Goal: Task Accomplishment & Management: Complete application form

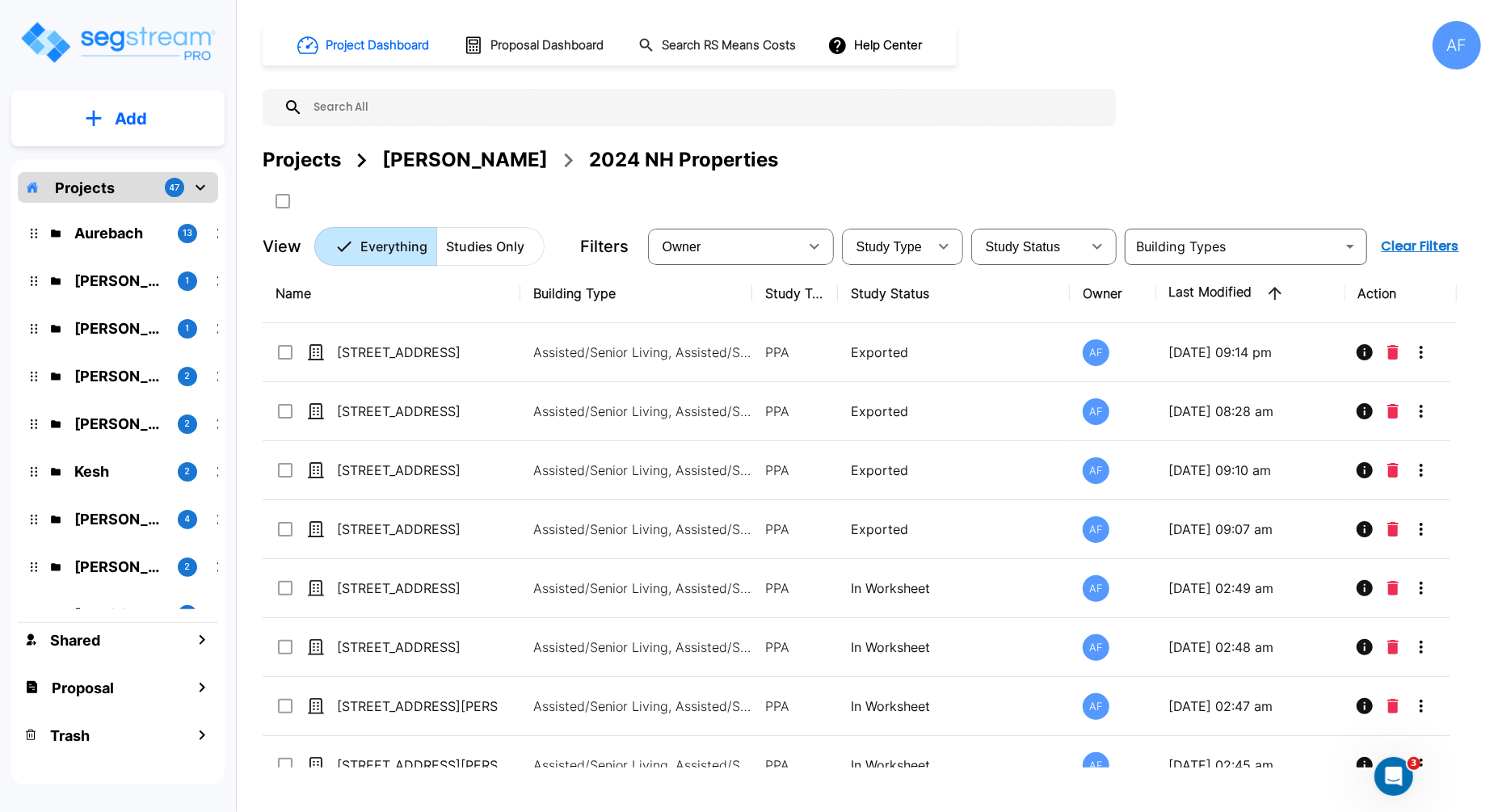
click at [685, 107] on input "text" at bounding box center [705, 107] width 805 height 37
click at [590, 105] on input "text" at bounding box center [705, 107] width 805 height 37
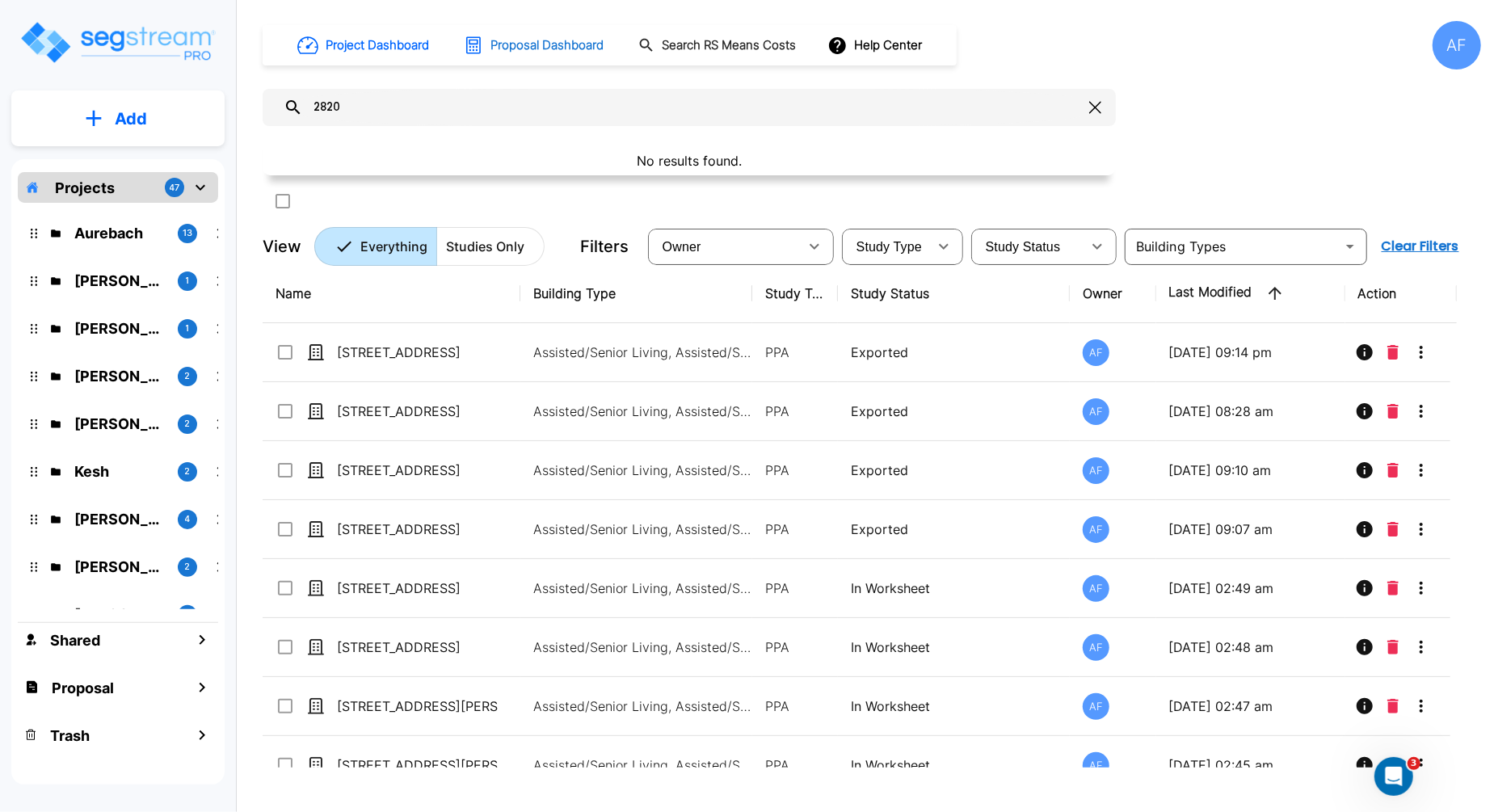
type input "2820"
click at [568, 42] on h1 "Proposal Dashboard" at bounding box center [547, 45] width 113 height 19
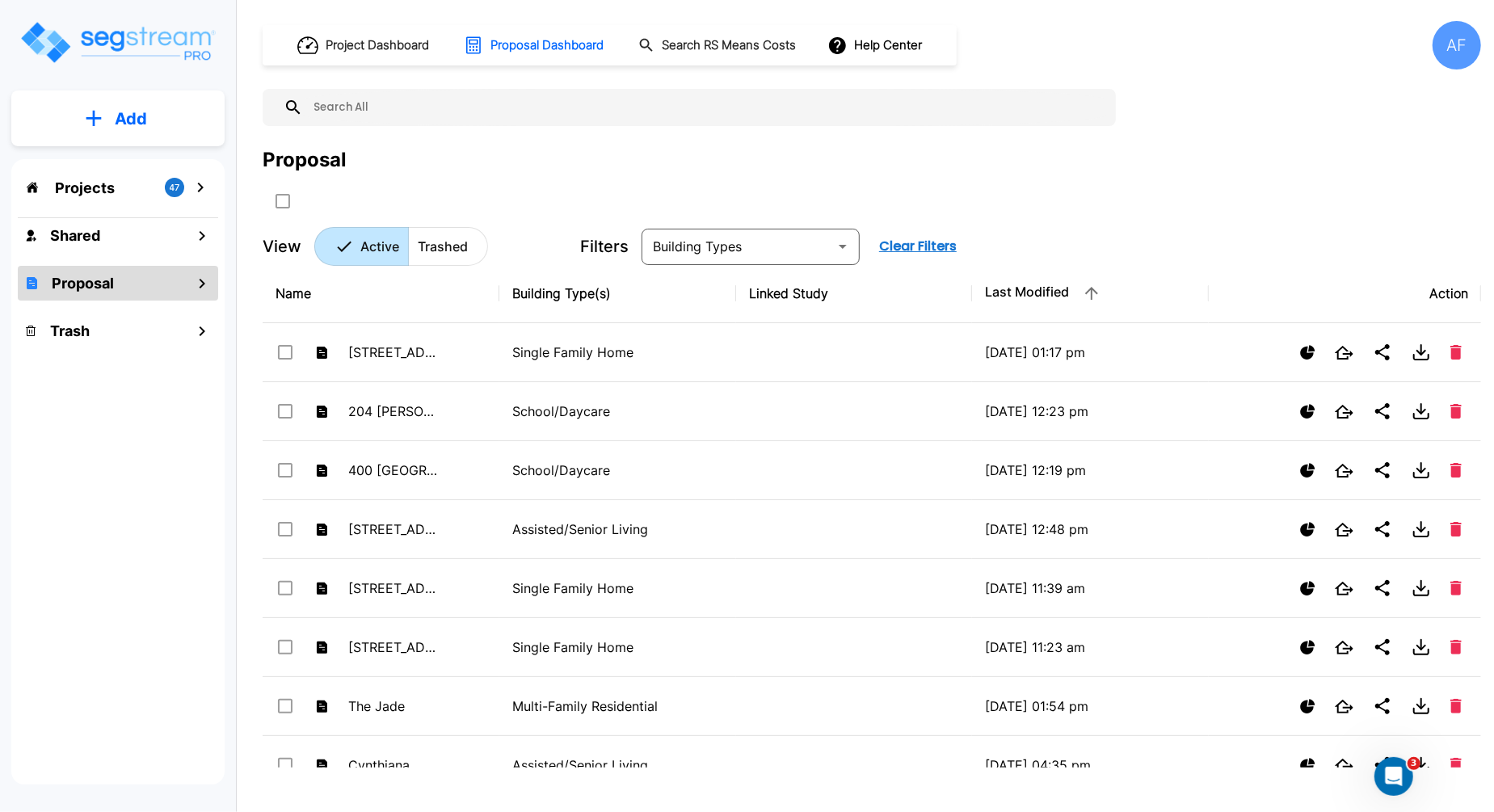
click at [522, 98] on input "text" at bounding box center [705, 107] width 805 height 37
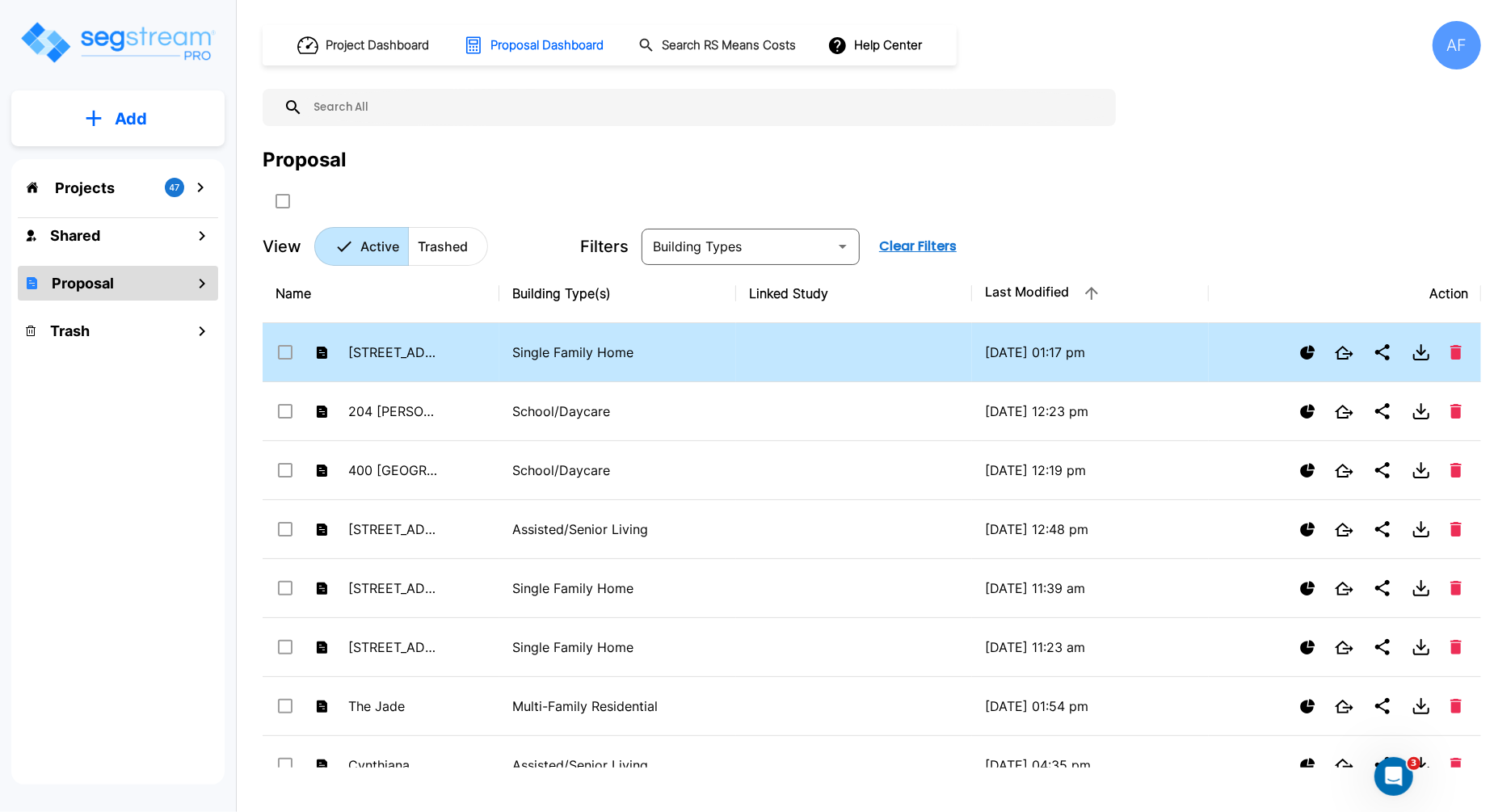
click at [591, 358] on p "Single Family Home" at bounding box center [617, 352] width 211 height 19
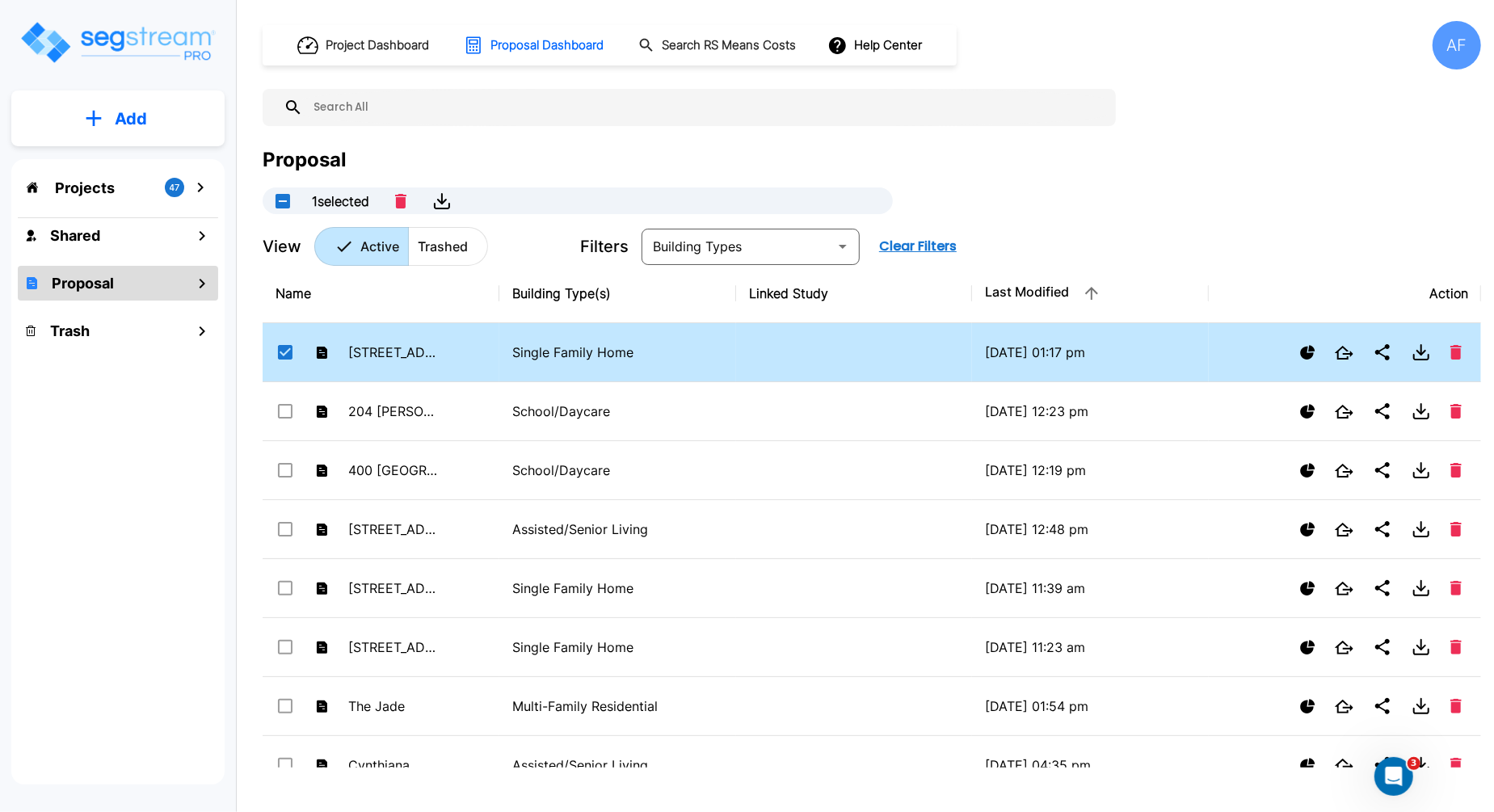
checkbox input "true"
click at [579, 358] on p "Single Family Home" at bounding box center [617, 352] width 211 height 19
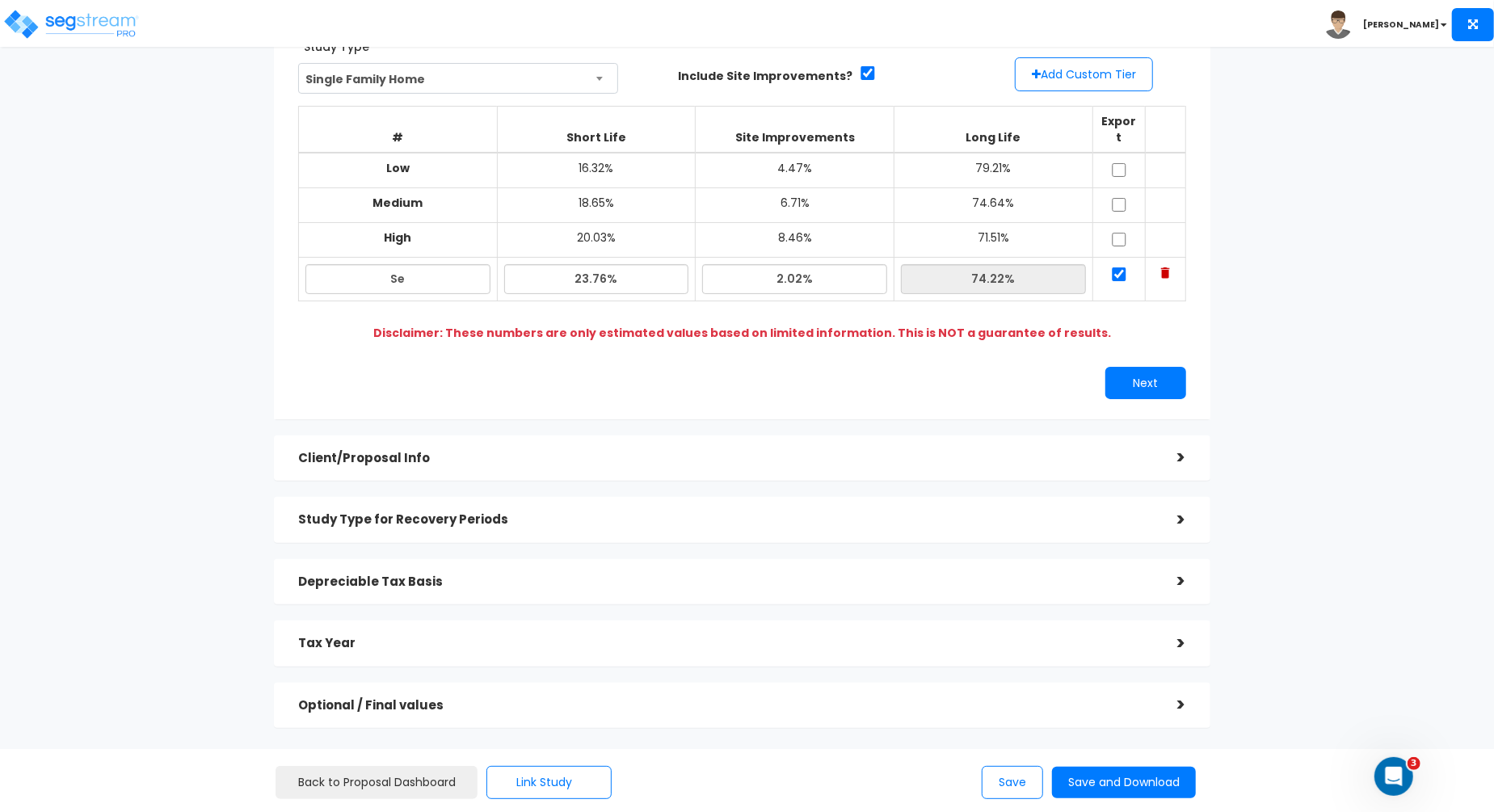
scroll to position [134, 0]
click at [1032, 449] on h5 "Client/Proposal Info" at bounding box center [725, 456] width 854 height 14
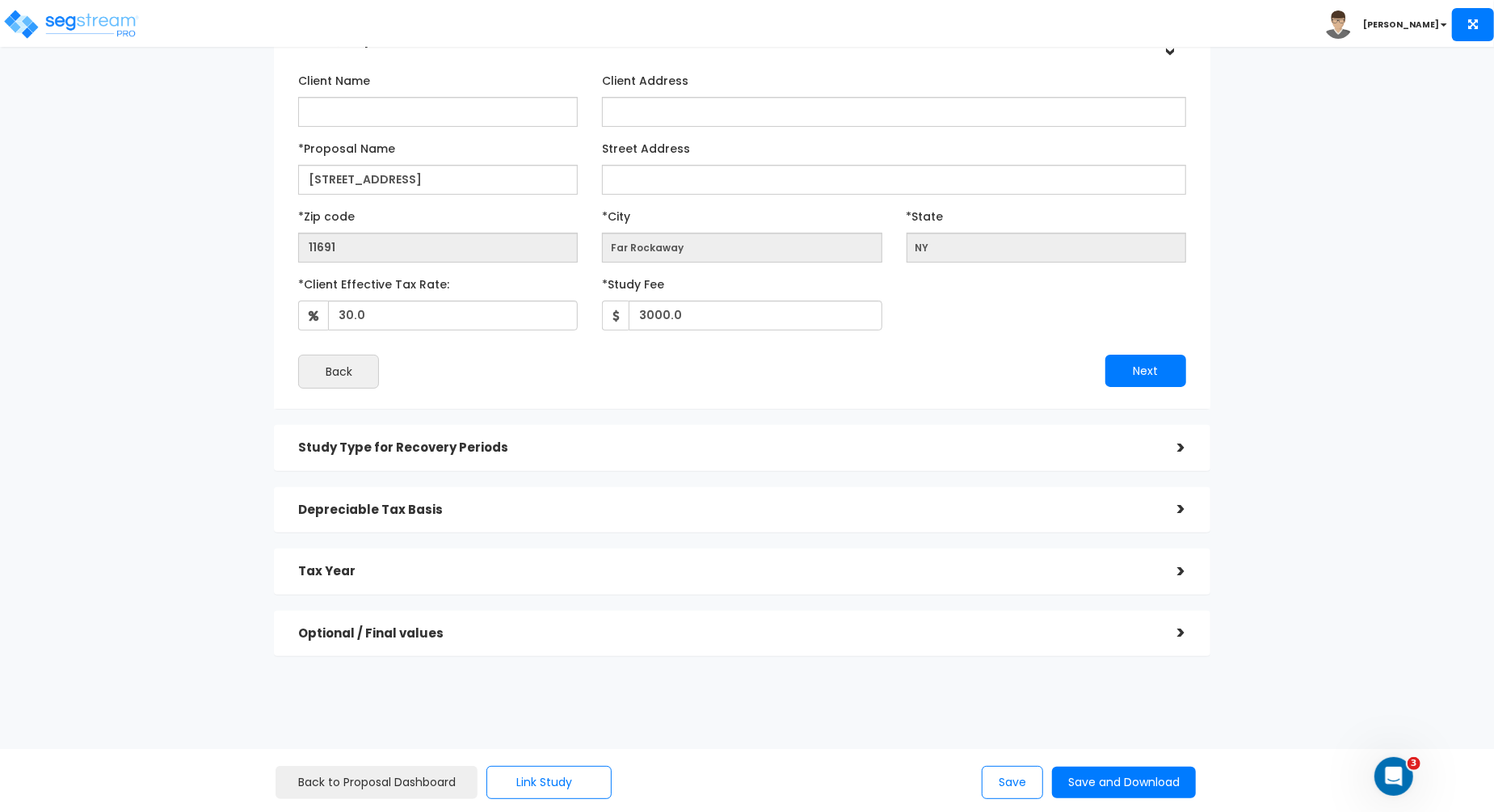
click at [1032, 439] on div "Study Type for Recovery Periods" at bounding box center [725, 448] width 854 height 30
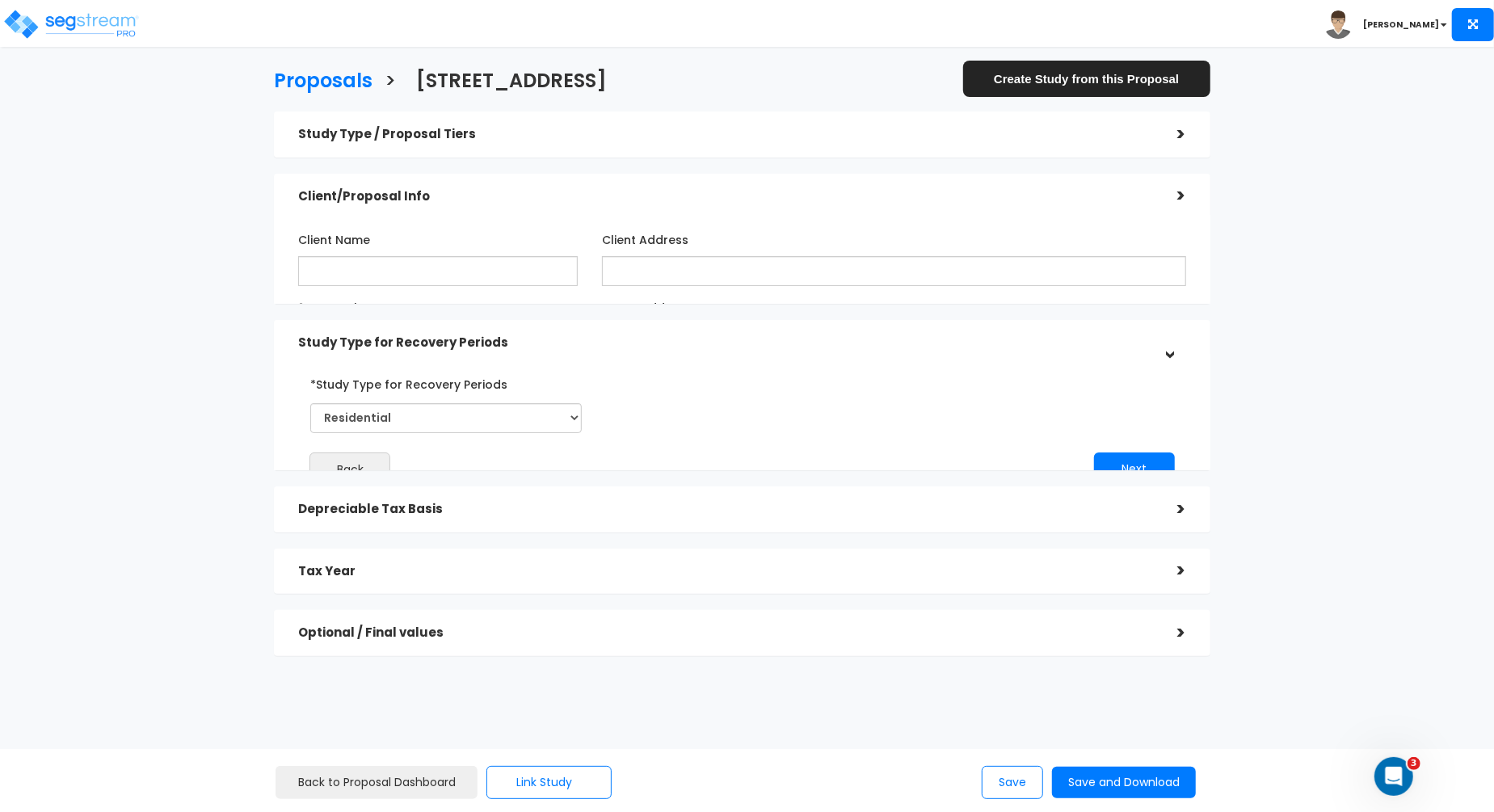
scroll to position [0, 0]
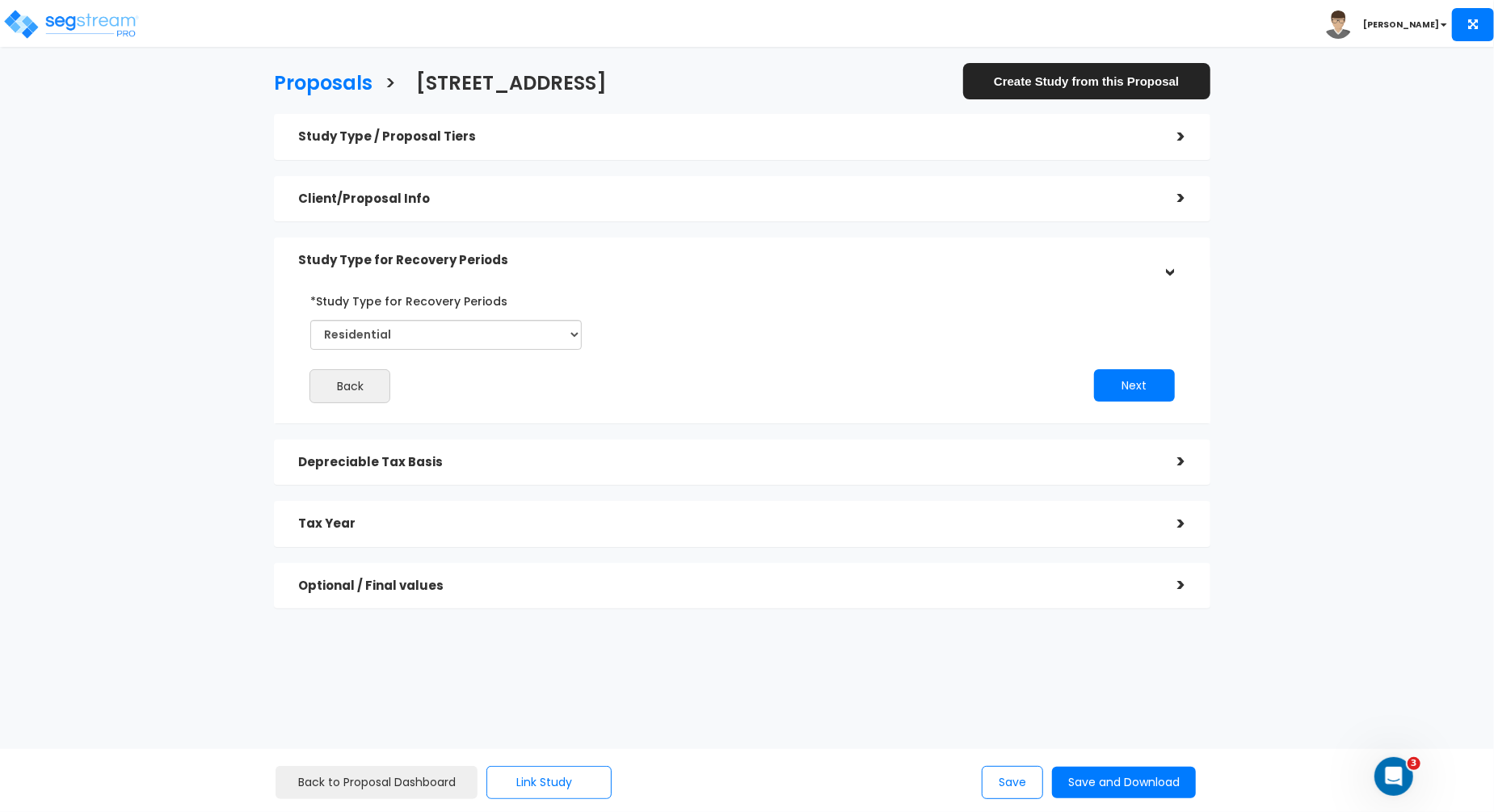
click at [1034, 475] on div "Depreciable Tax Basis" at bounding box center [725, 463] width 854 height 30
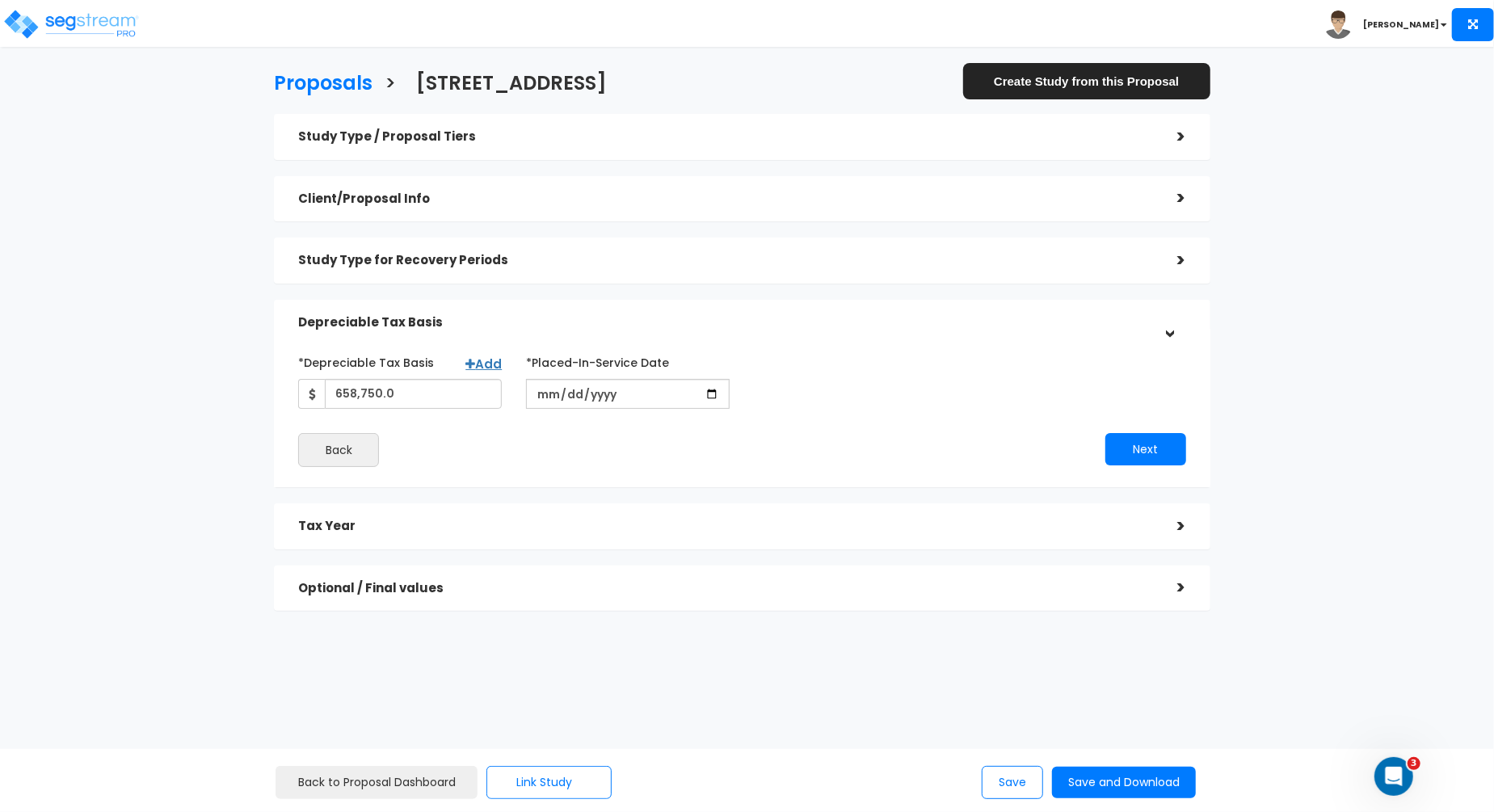
click at [651, 151] on div "Study Type / Proposal Tiers" at bounding box center [725, 137] width 854 height 30
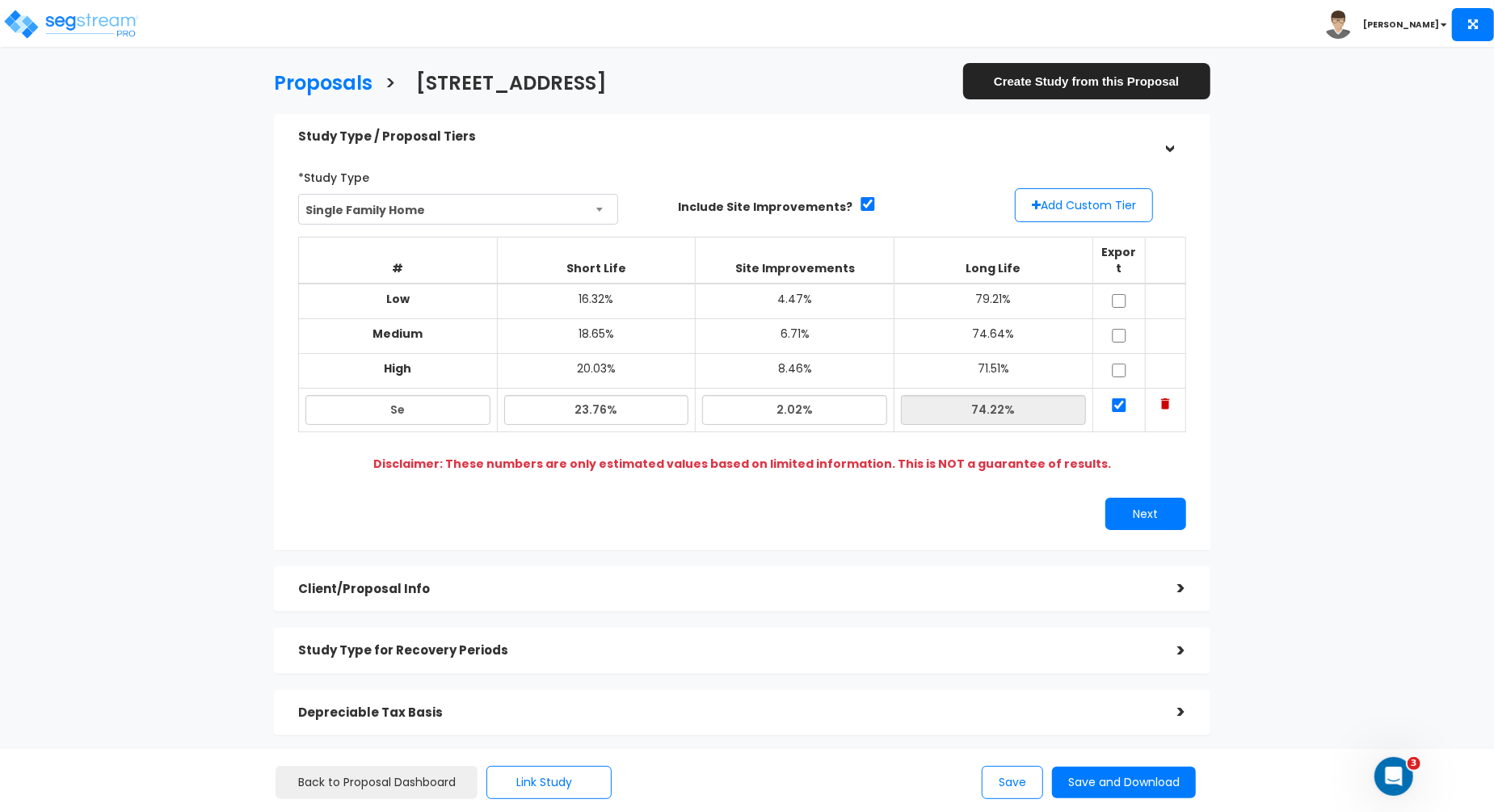
click at [584, 582] on div "Client/Proposal Info" at bounding box center [725, 589] width 854 height 30
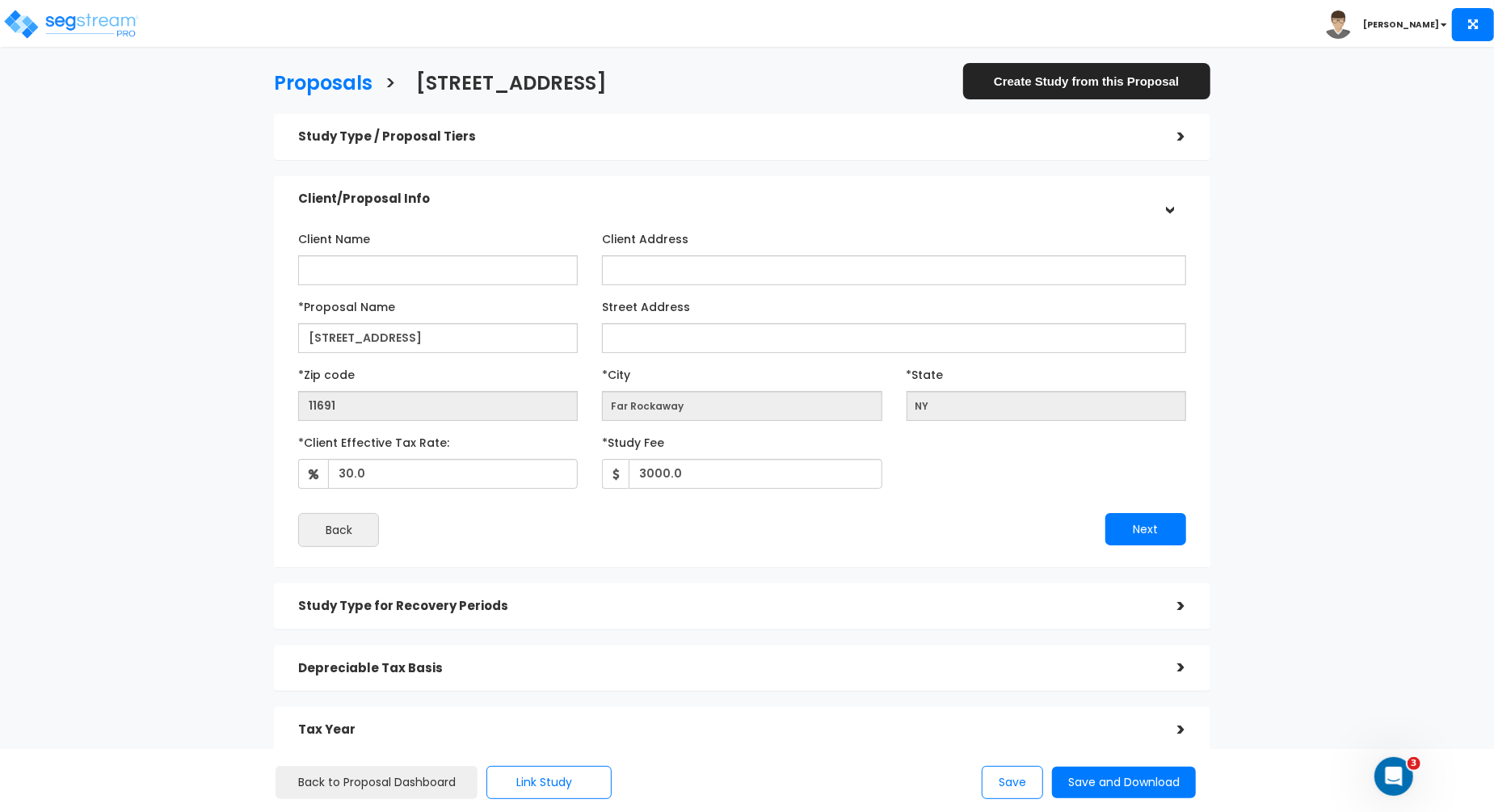
click at [584, 583] on div "Study Type for Recovery Periods >" at bounding box center [742, 606] width 936 height 46
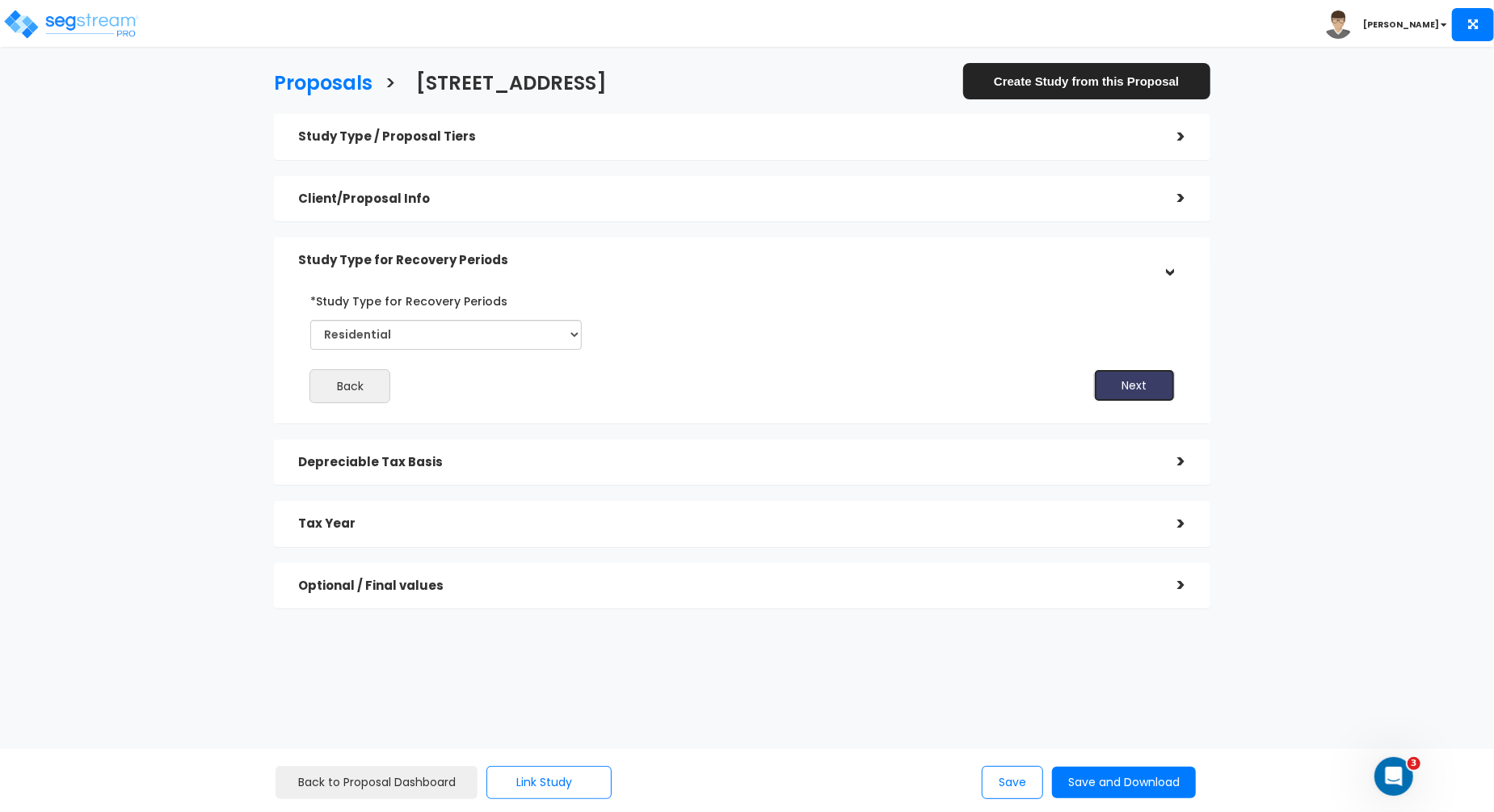
click at [1151, 385] on button "Next" at bounding box center [1134, 385] width 80 height 33
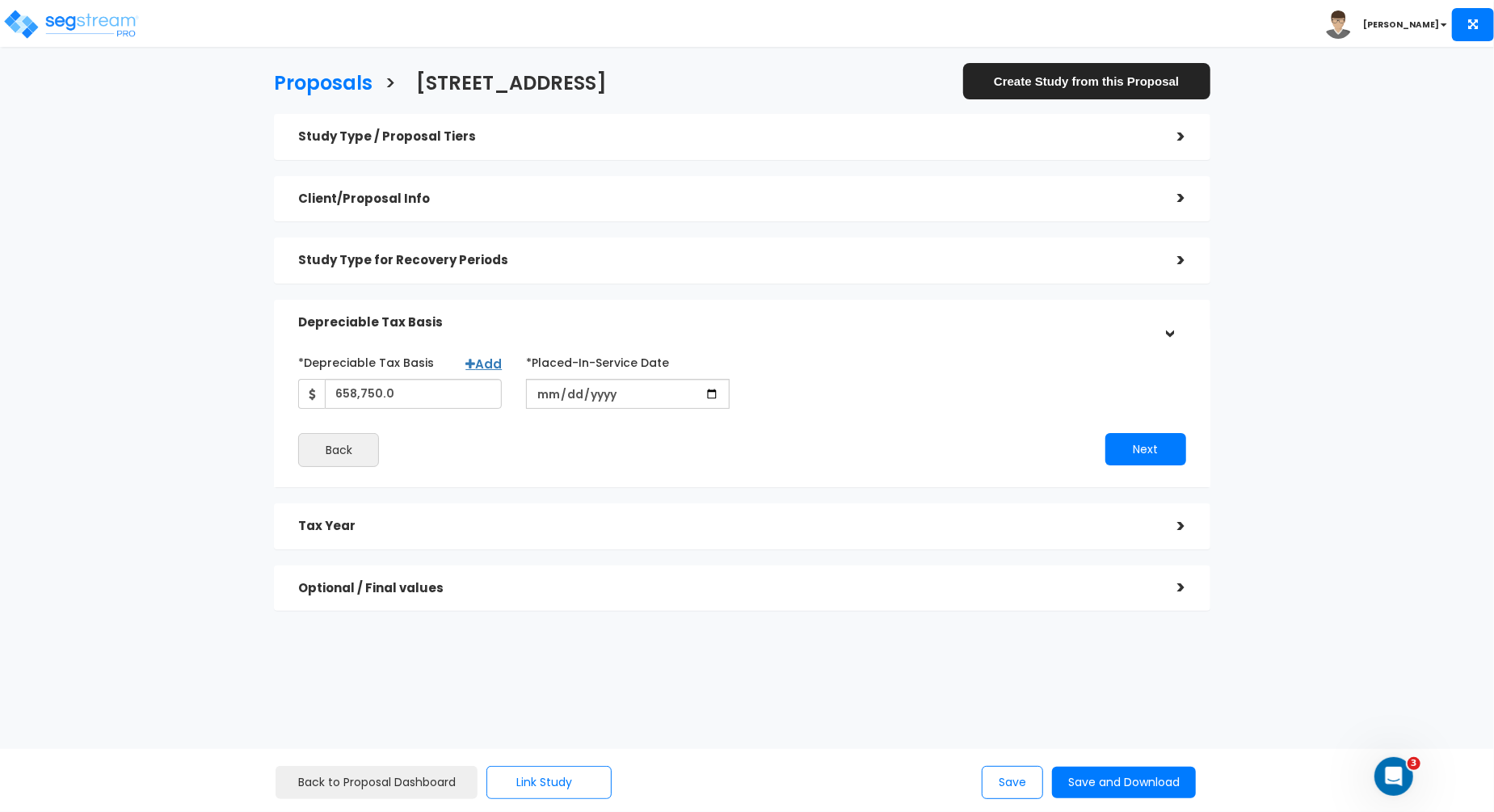
click at [624, 144] on div "Study Type / Proposal Tiers" at bounding box center [725, 137] width 854 height 30
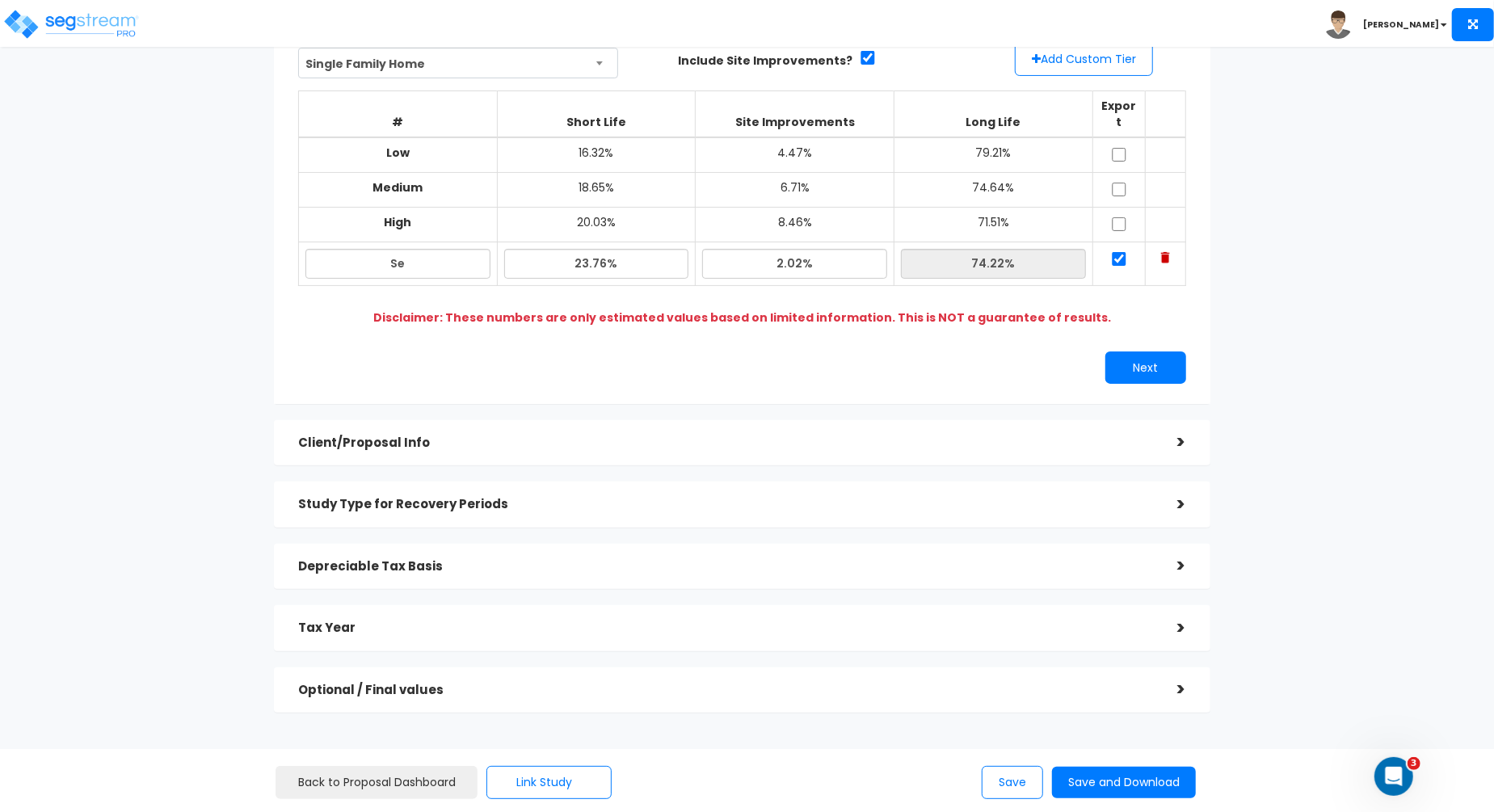
scroll to position [186, 0]
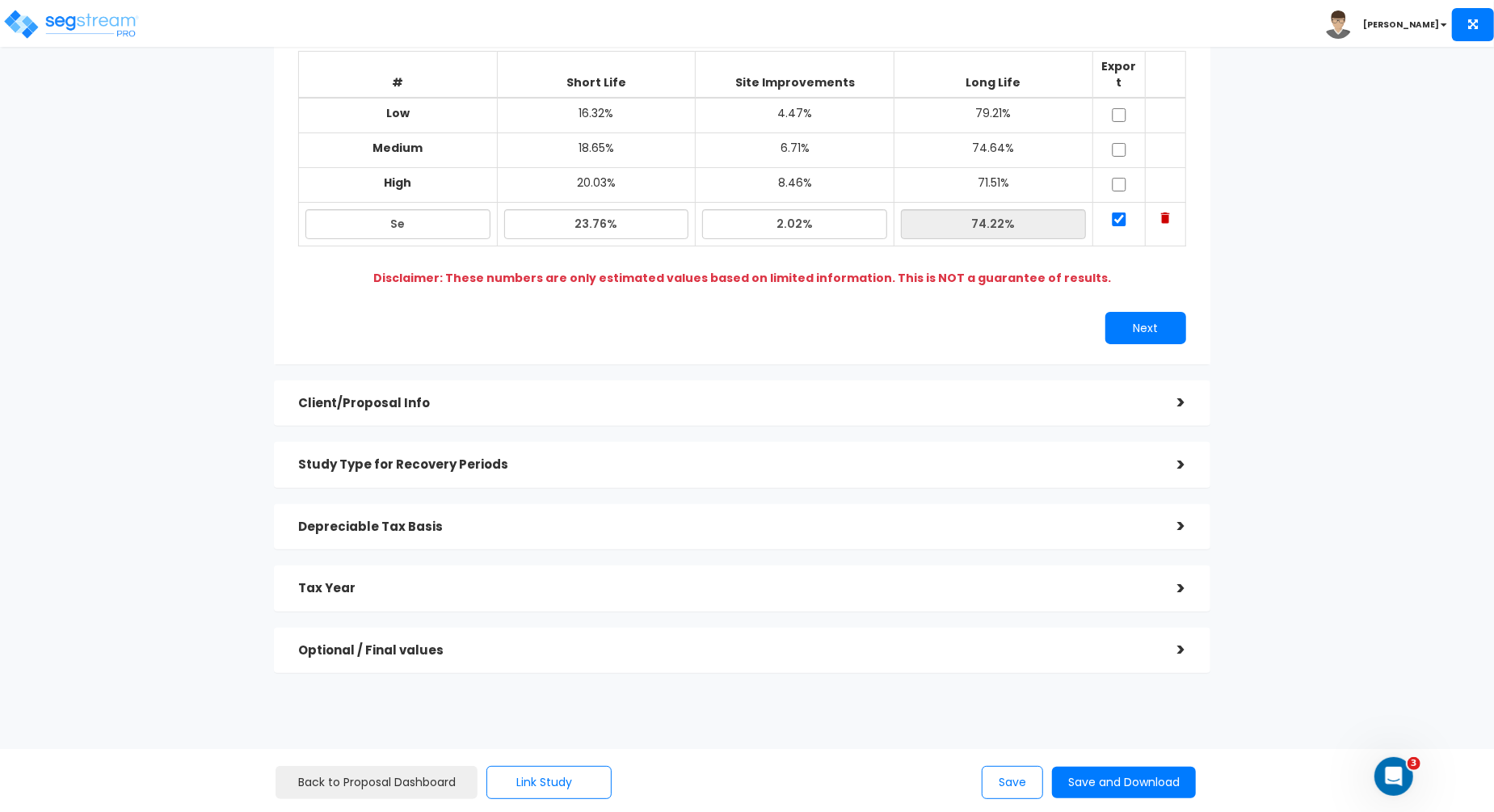
click at [703, 396] on h5 "Client/Proposal Info" at bounding box center [725, 403] width 854 height 14
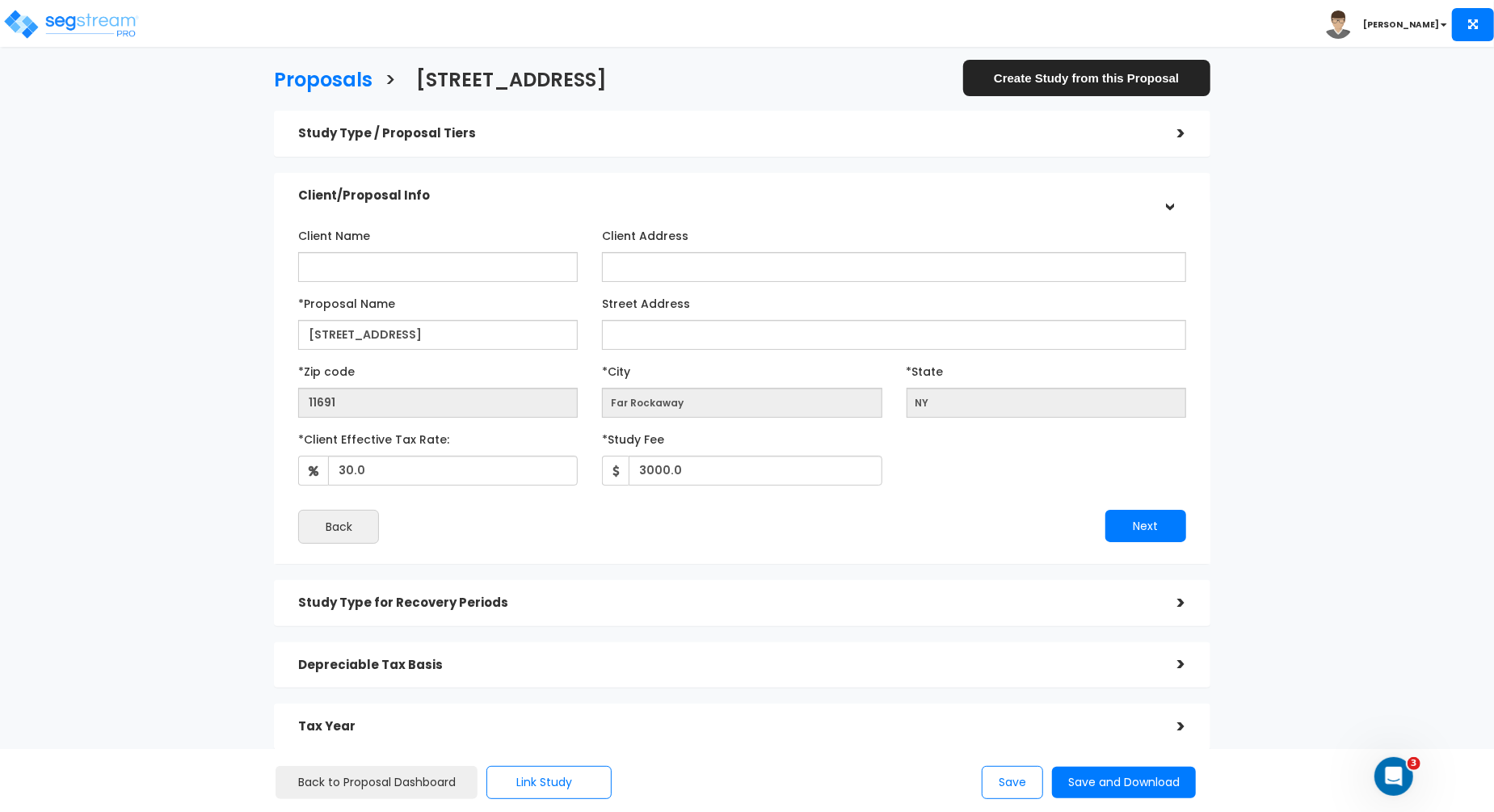
scroll to position [0, 0]
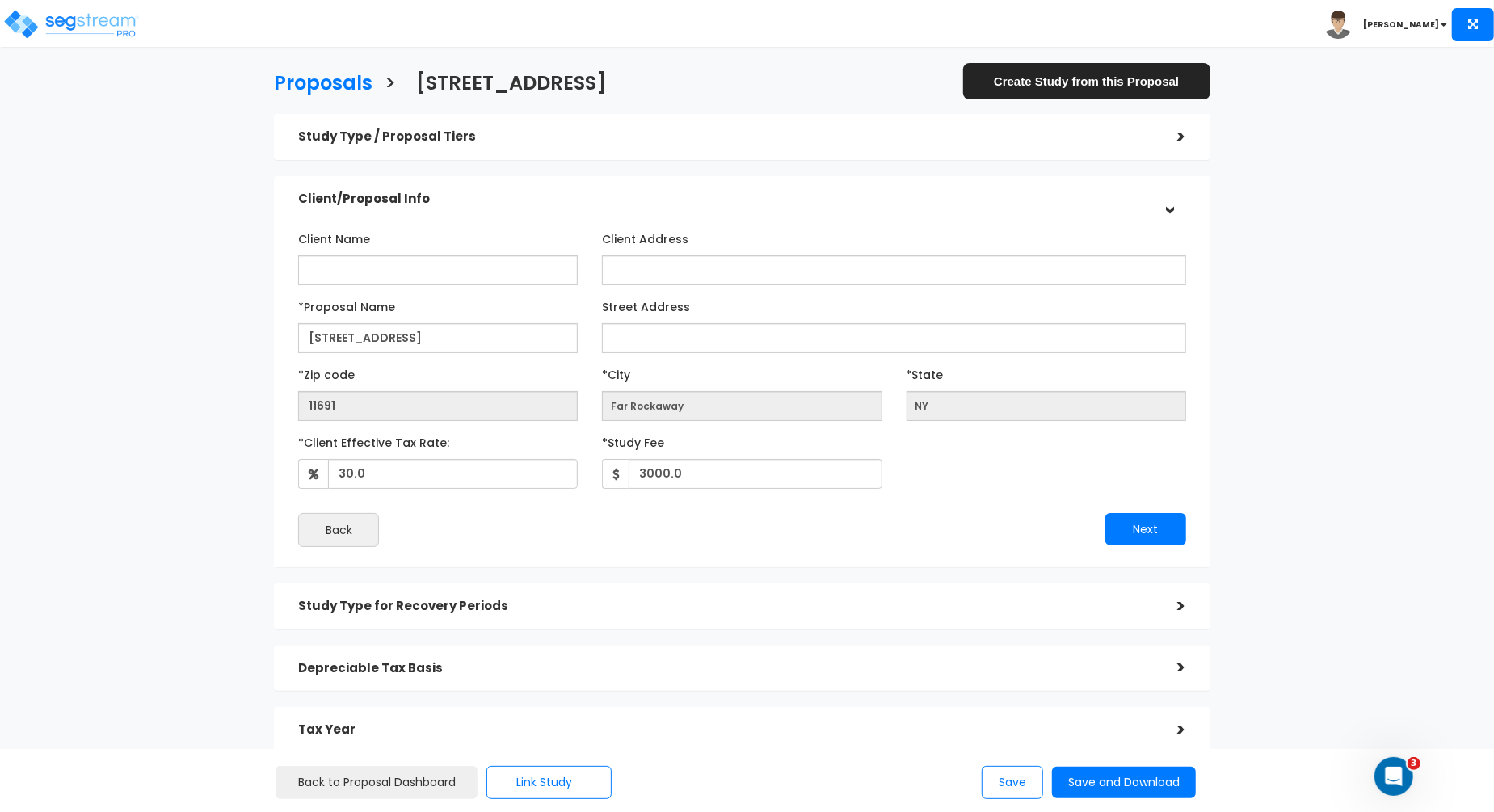
click at [657, 118] on div "Study Type / Proposal Tiers >" at bounding box center [742, 137] width 936 height 46
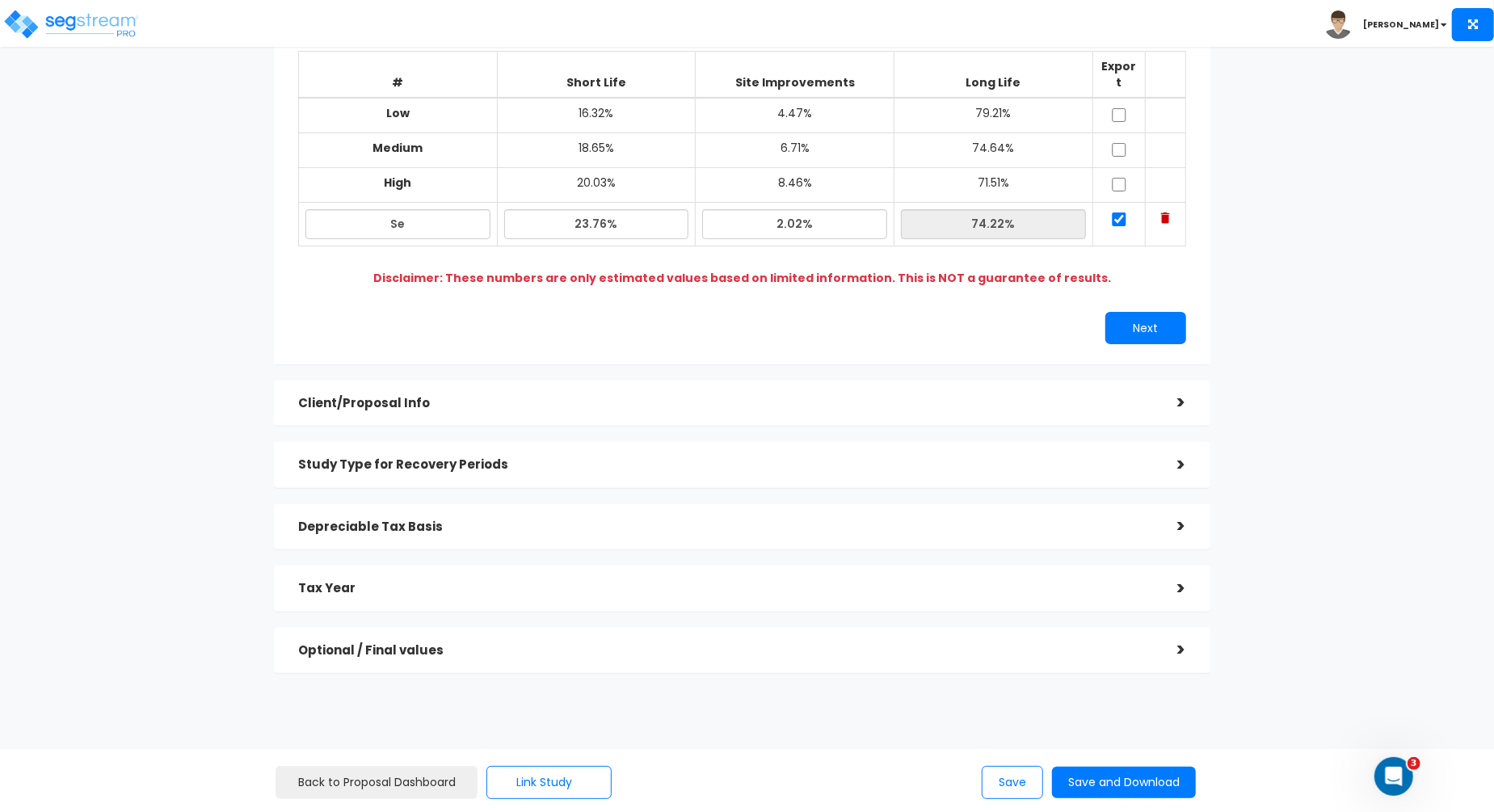
click at [703, 388] on div "Client/Proposal Info" at bounding box center [725, 403] width 854 height 30
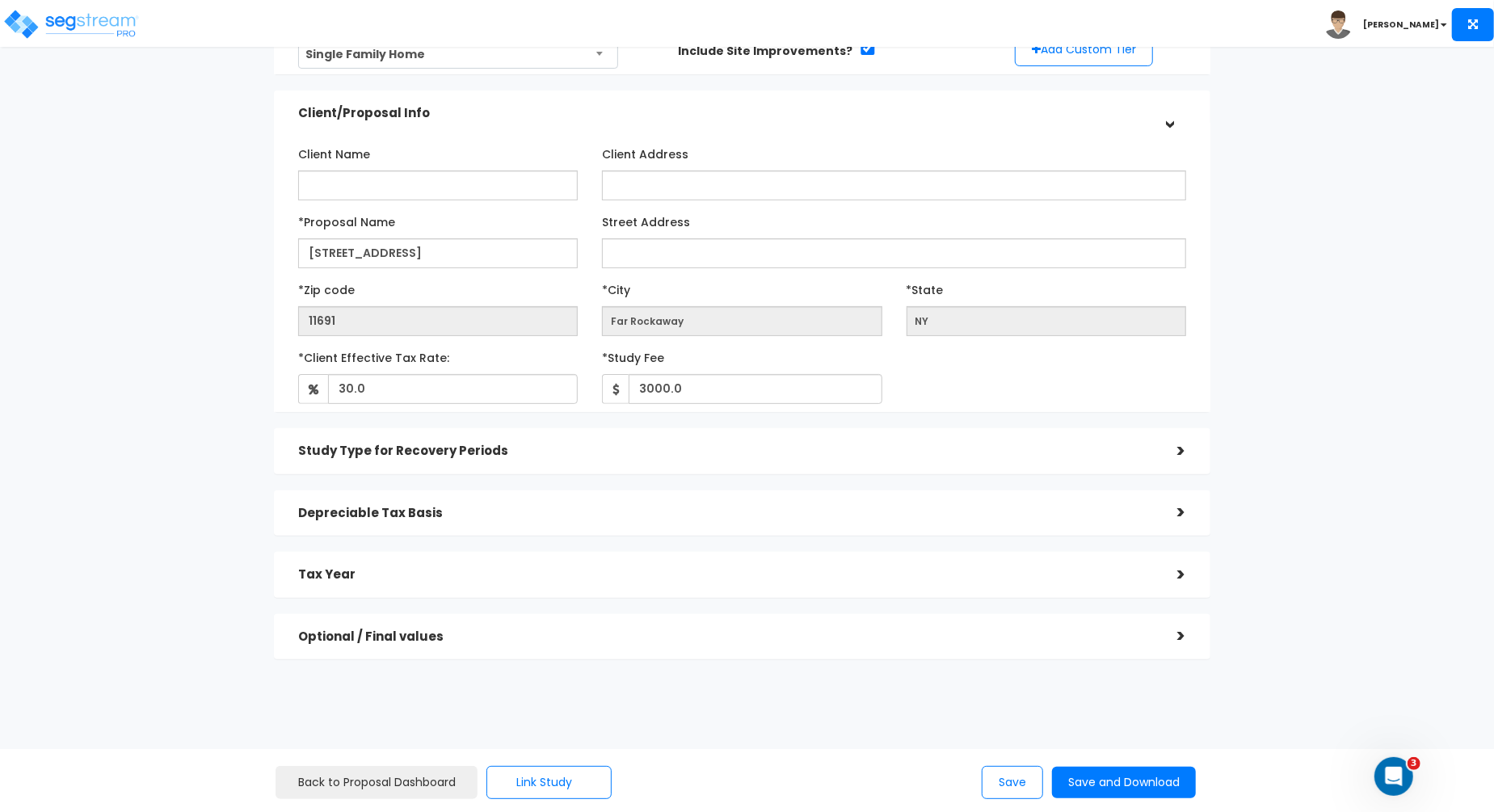
scroll to position [158, 0]
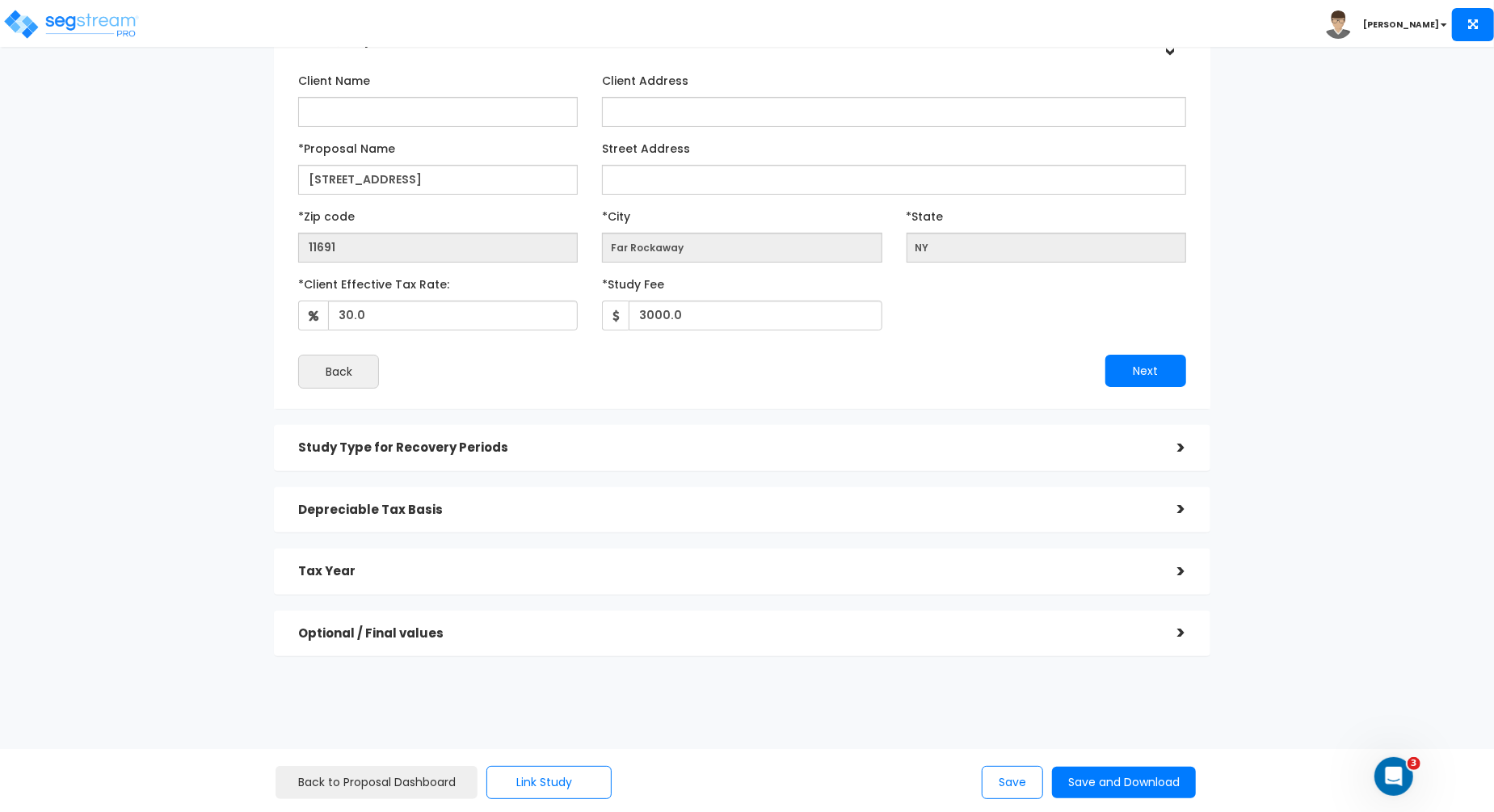
click at [720, 452] on h5 "Study Type for Recovery Periods" at bounding box center [725, 448] width 854 height 14
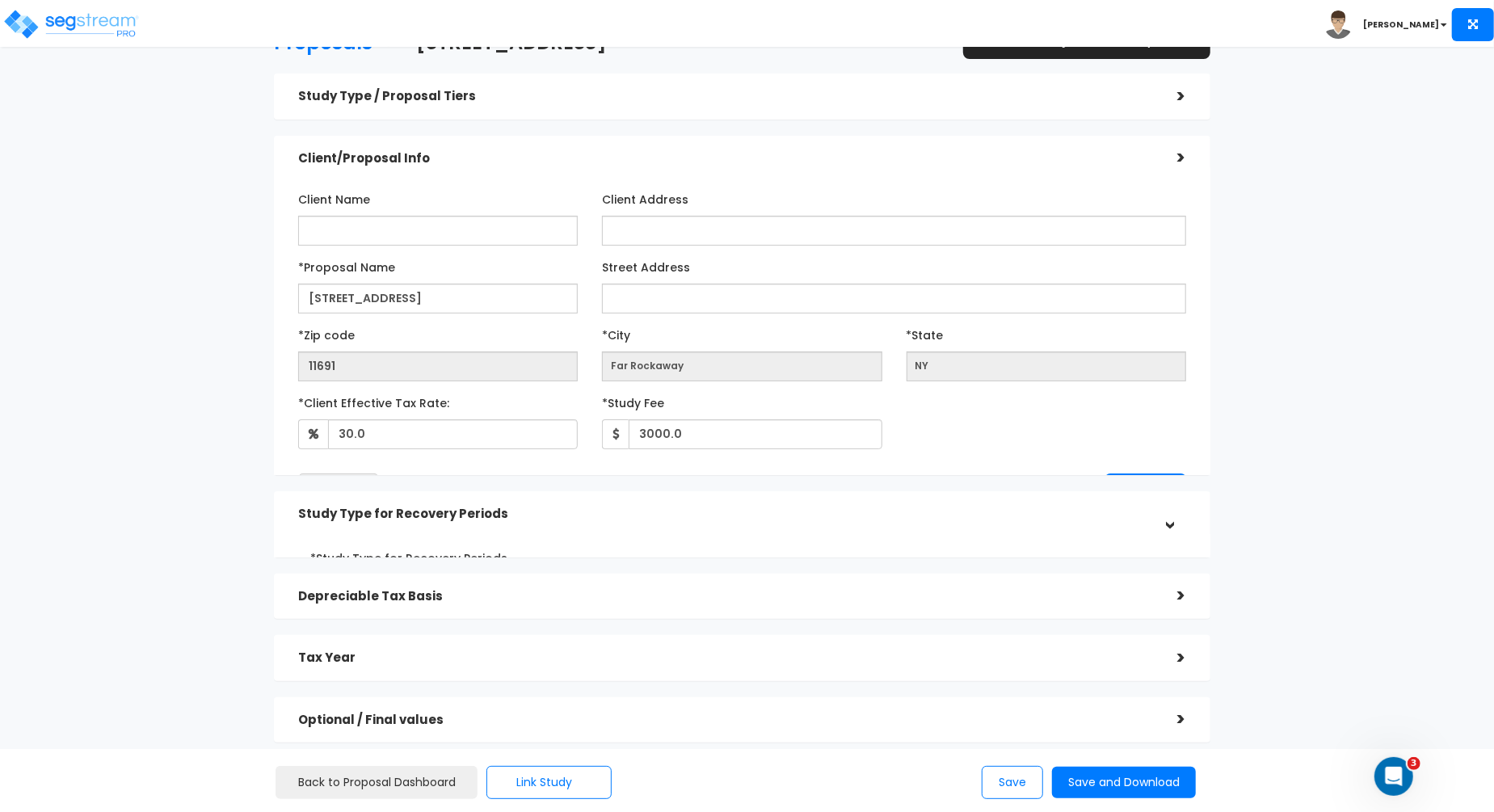
scroll to position [0, 0]
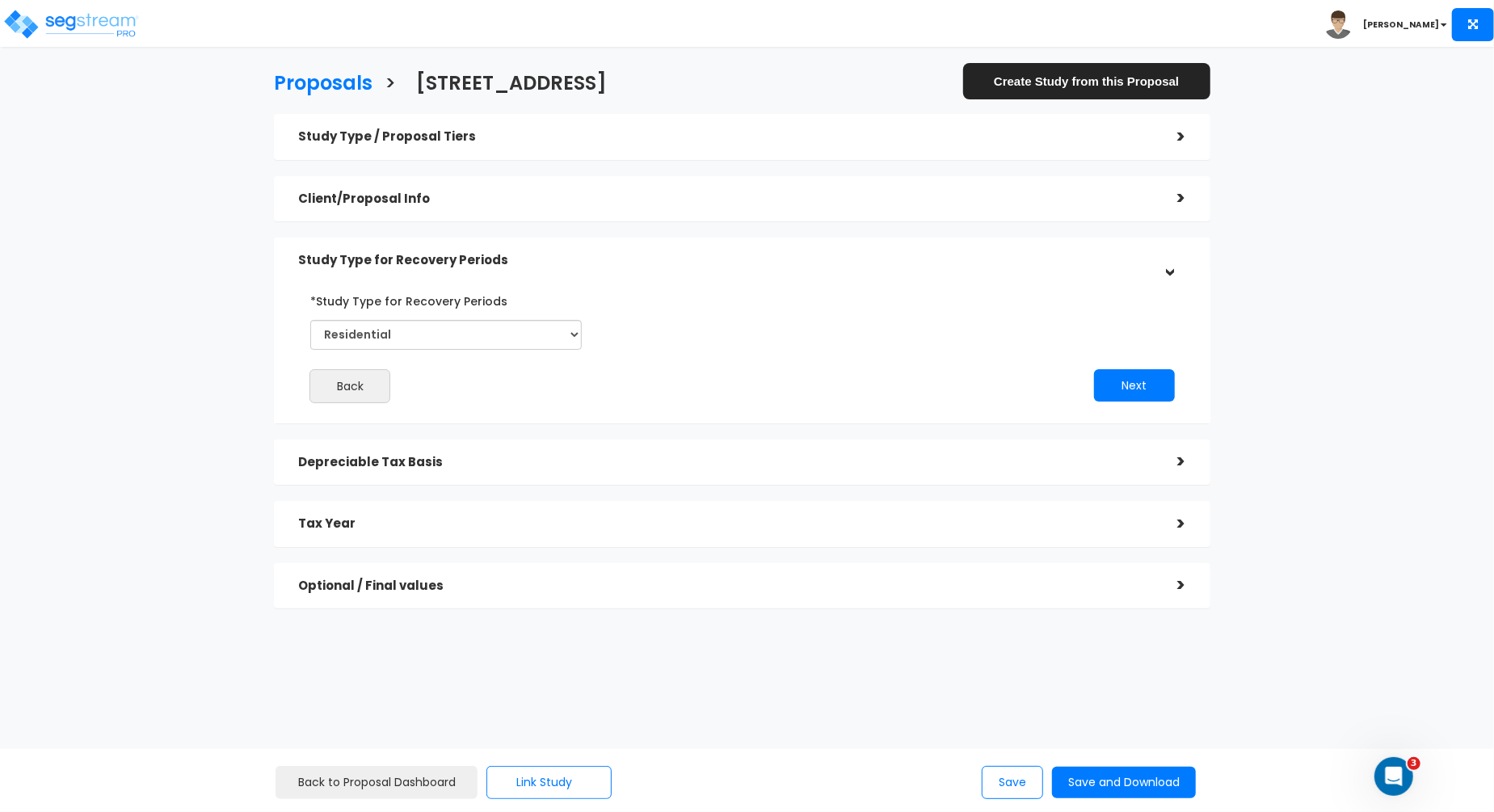
click at [720, 452] on div "Depreciable Tax Basis" at bounding box center [725, 463] width 854 height 30
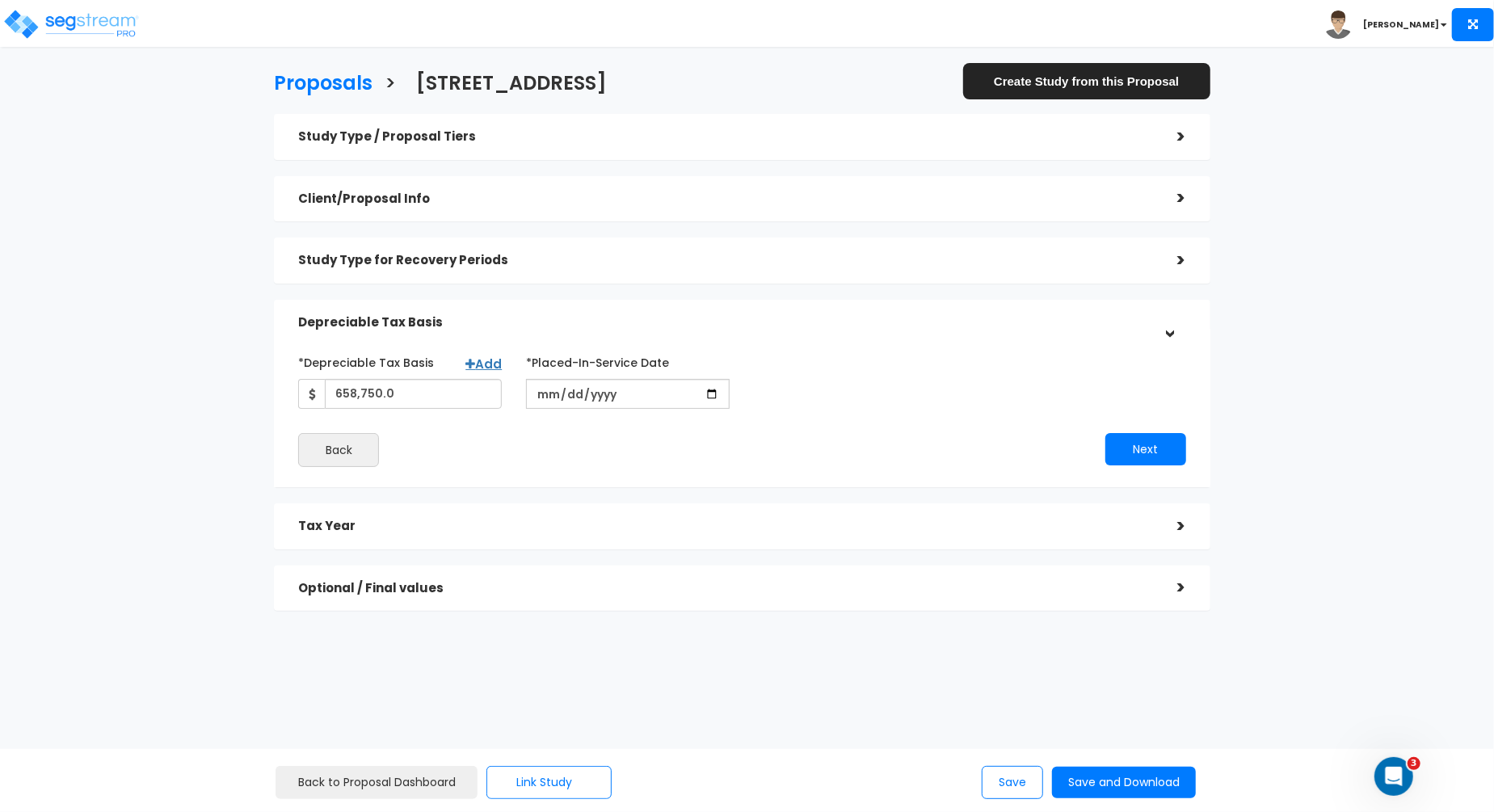
click at [749, 529] on h5 "Tax Year" at bounding box center [725, 526] width 854 height 14
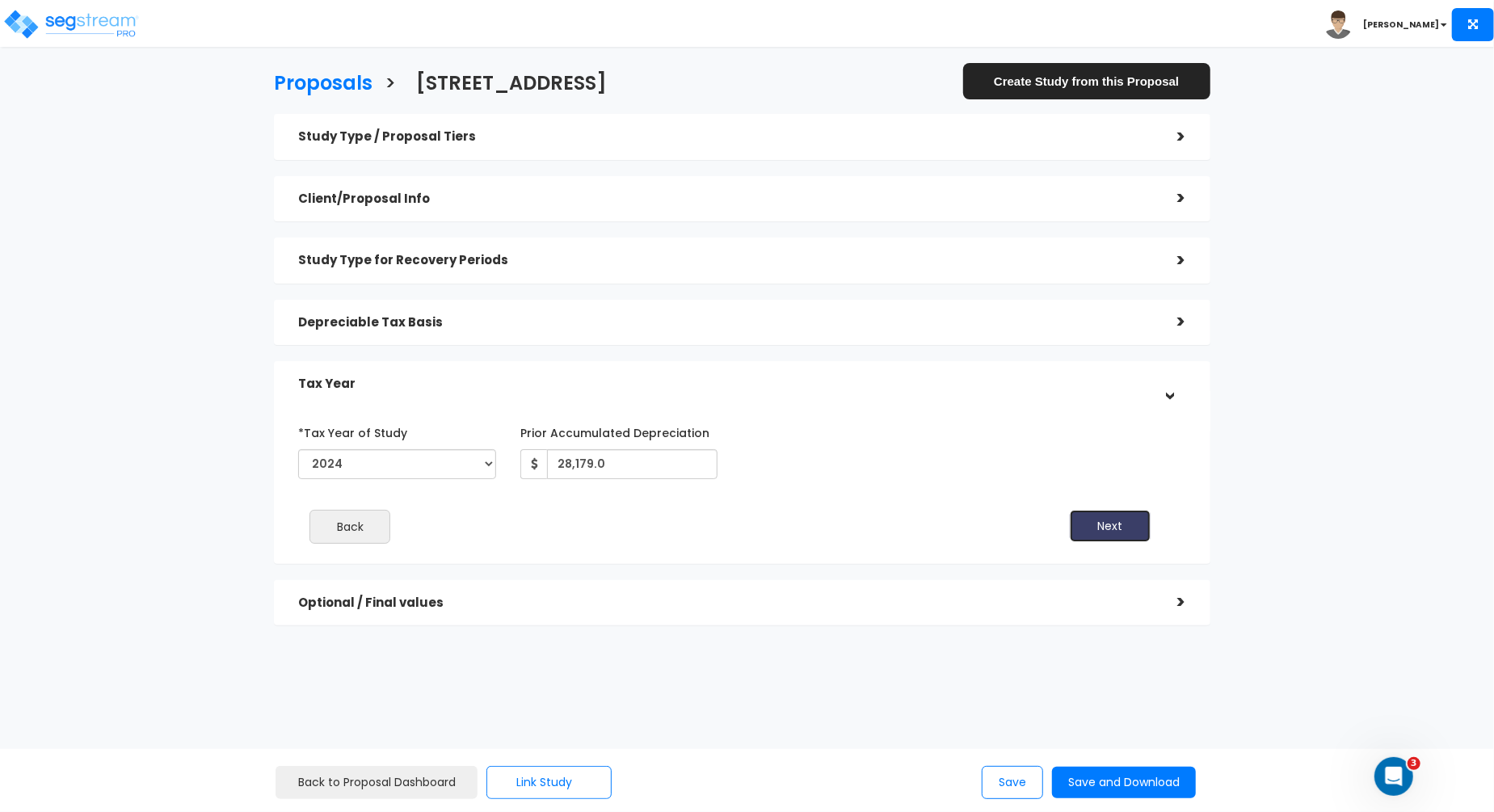
click at [1113, 521] on button "Next" at bounding box center [1109, 525] width 80 height 33
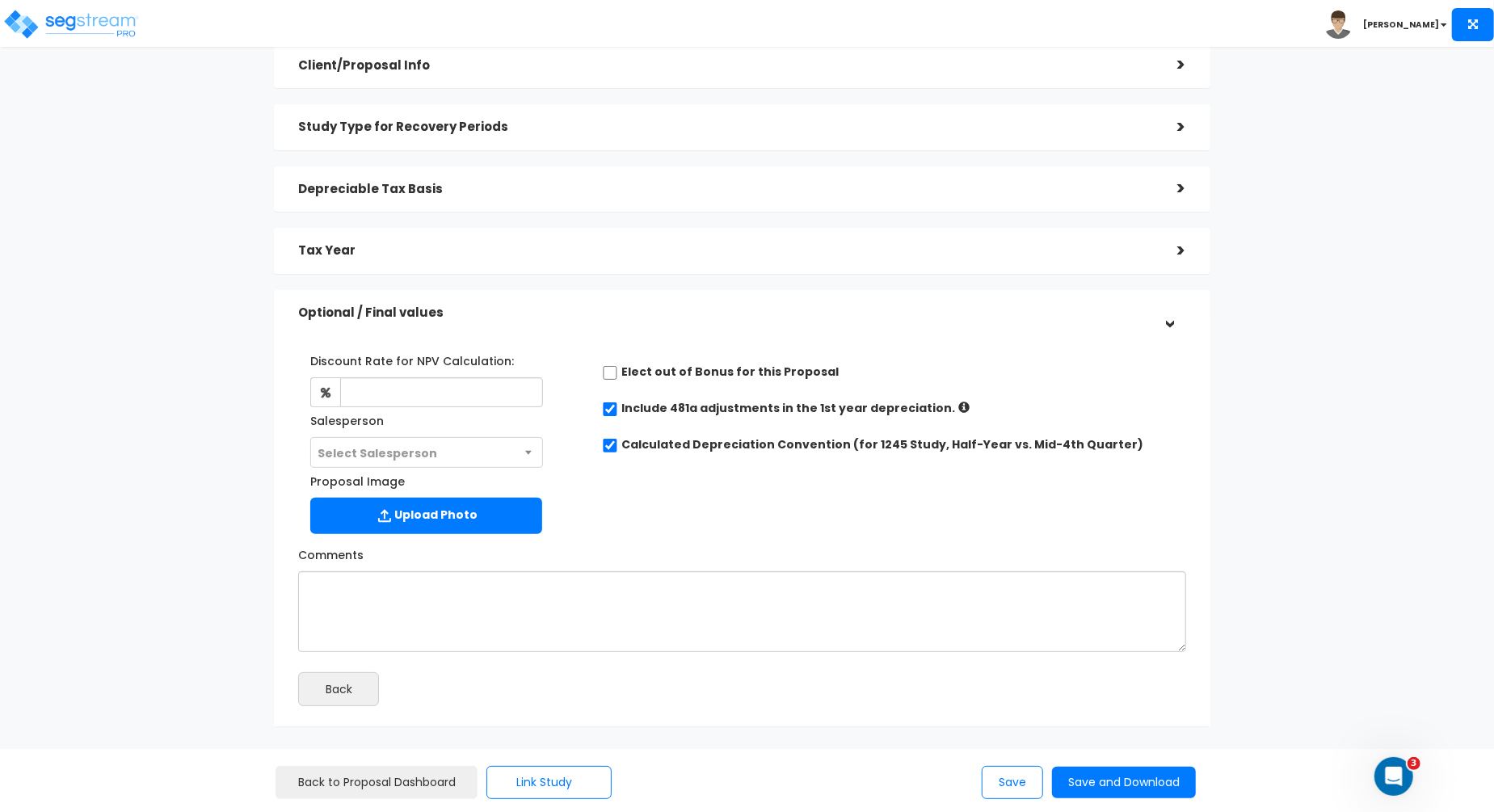
scroll to position [180, 0]
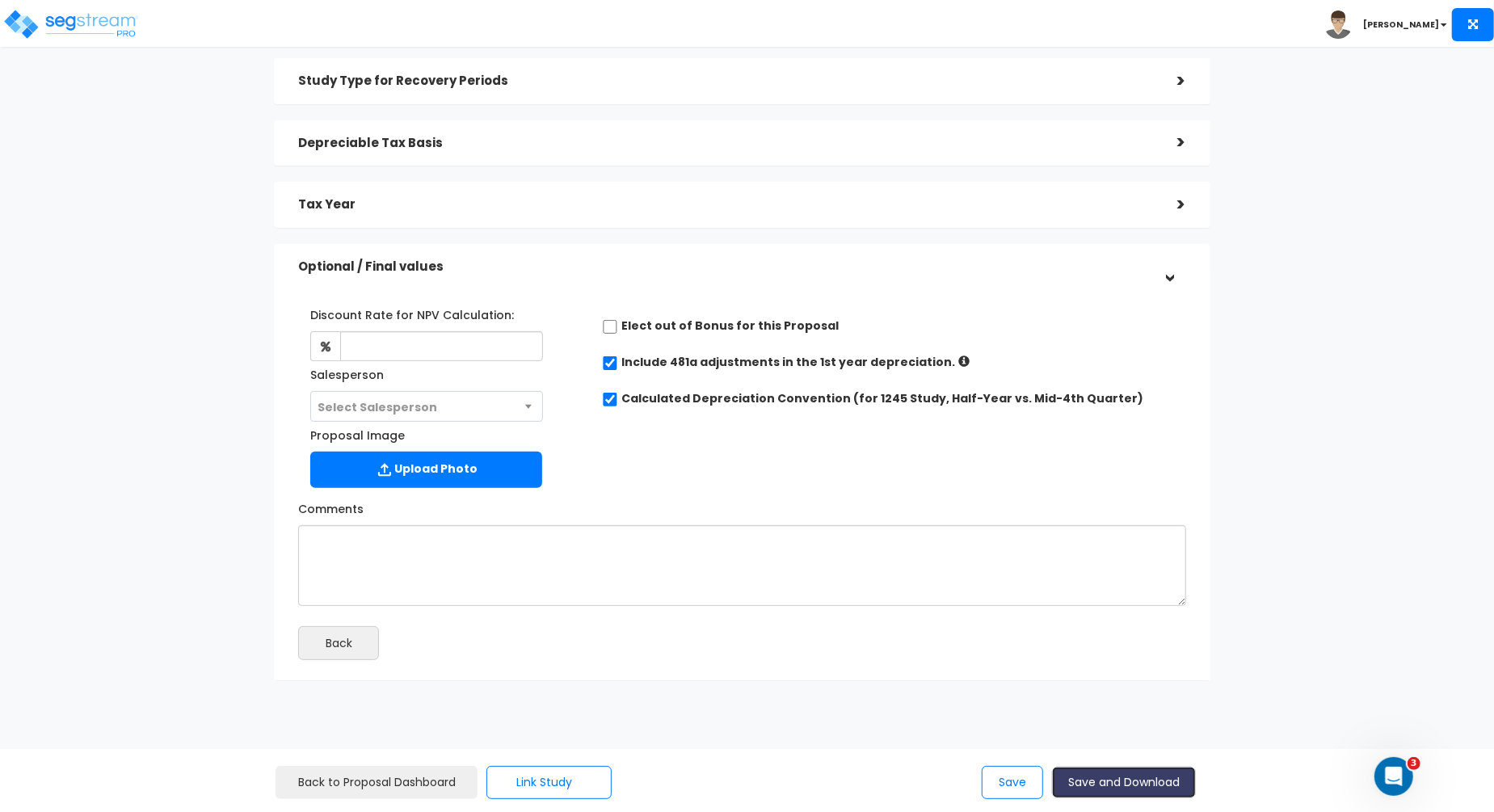
click at [1142, 789] on button "Save and Download" at bounding box center [1123, 783] width 144 height 32
